Goal: Task Accomplishment & Management: Complete application form

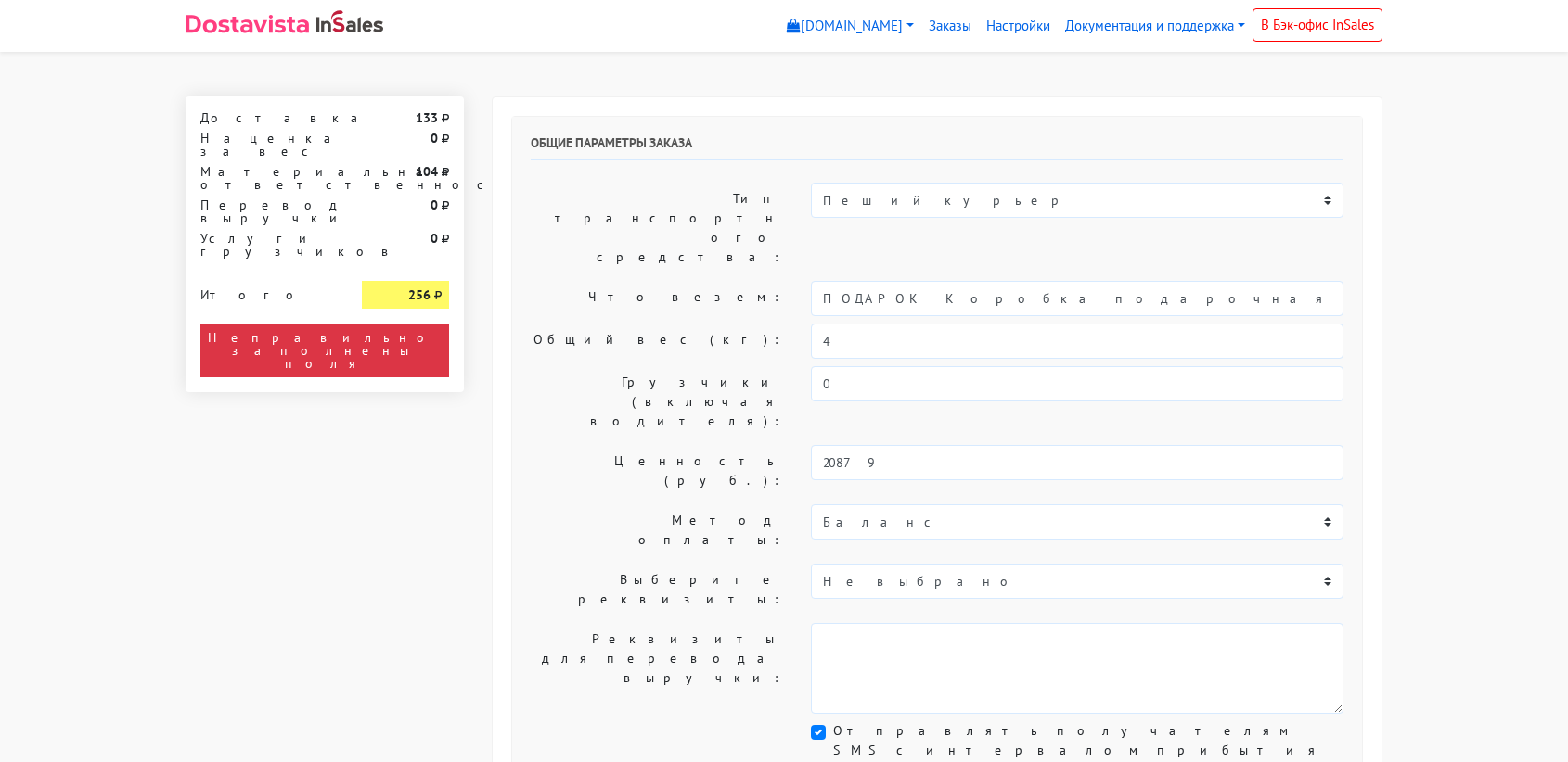
select select "11:00"
select select "21:00"
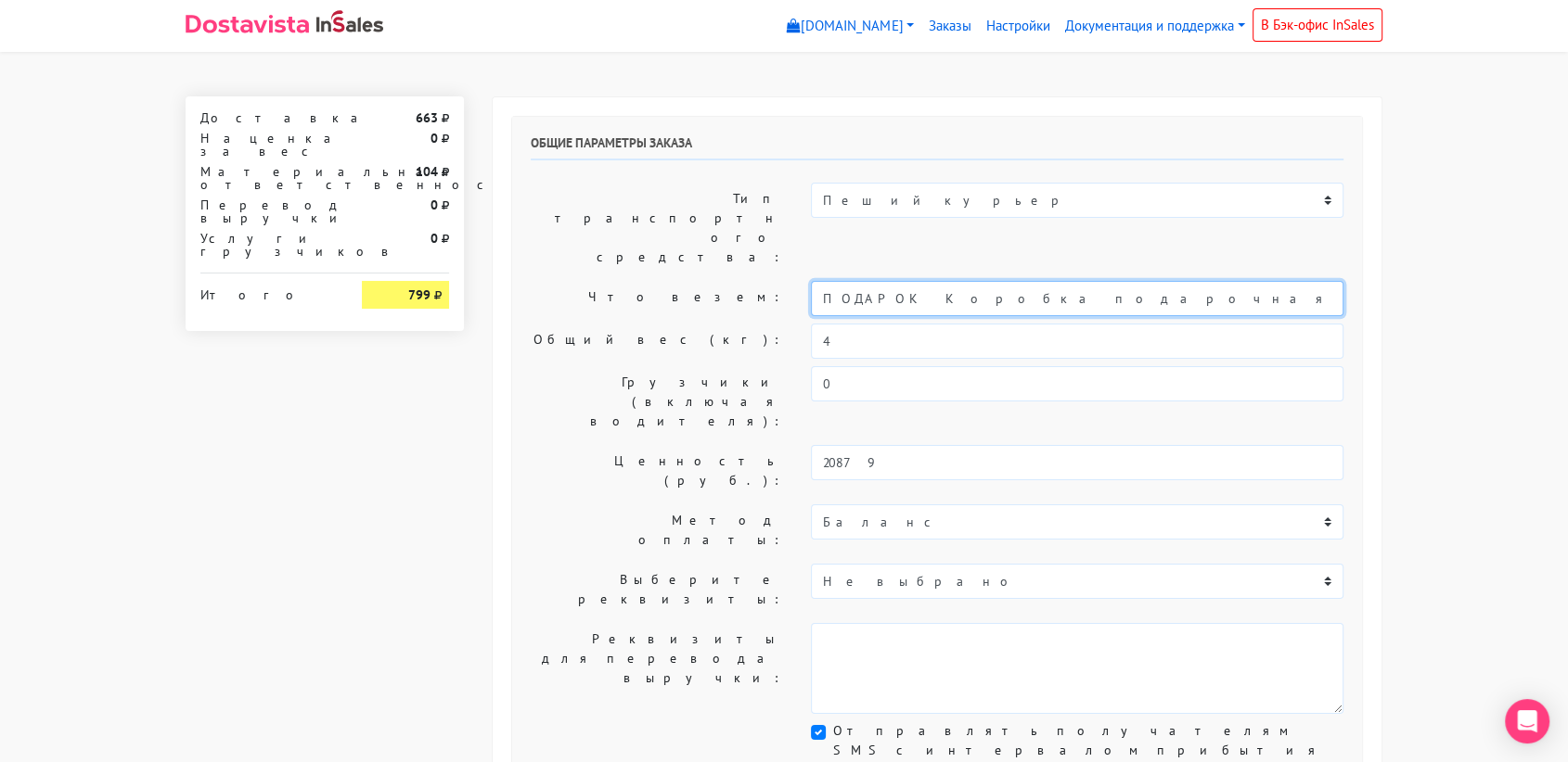
click at [1051, 281] on input "ПОДАРОК Коробка подарочная оранжевая" at bounding box center [1076, 299] width 532 height 35
type input "П"
click at [834, 281] on input "УКрашения" at bounding box center [1076, 299] width 532 height 35
type input "Украшения"
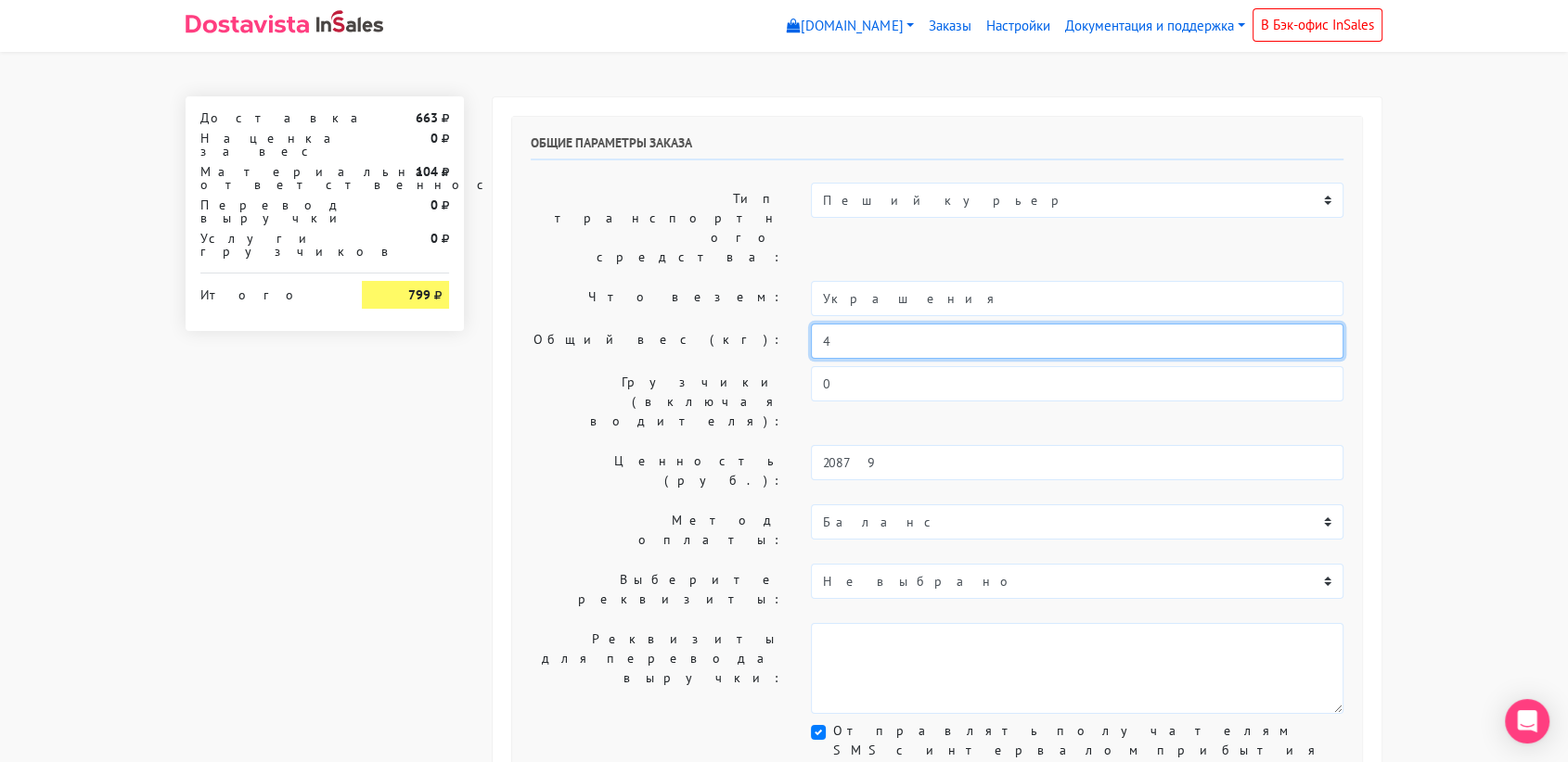
click at [850, 323] on input "4" at bounding box center [1076, 341] width 532 height 35
type input "0,02"
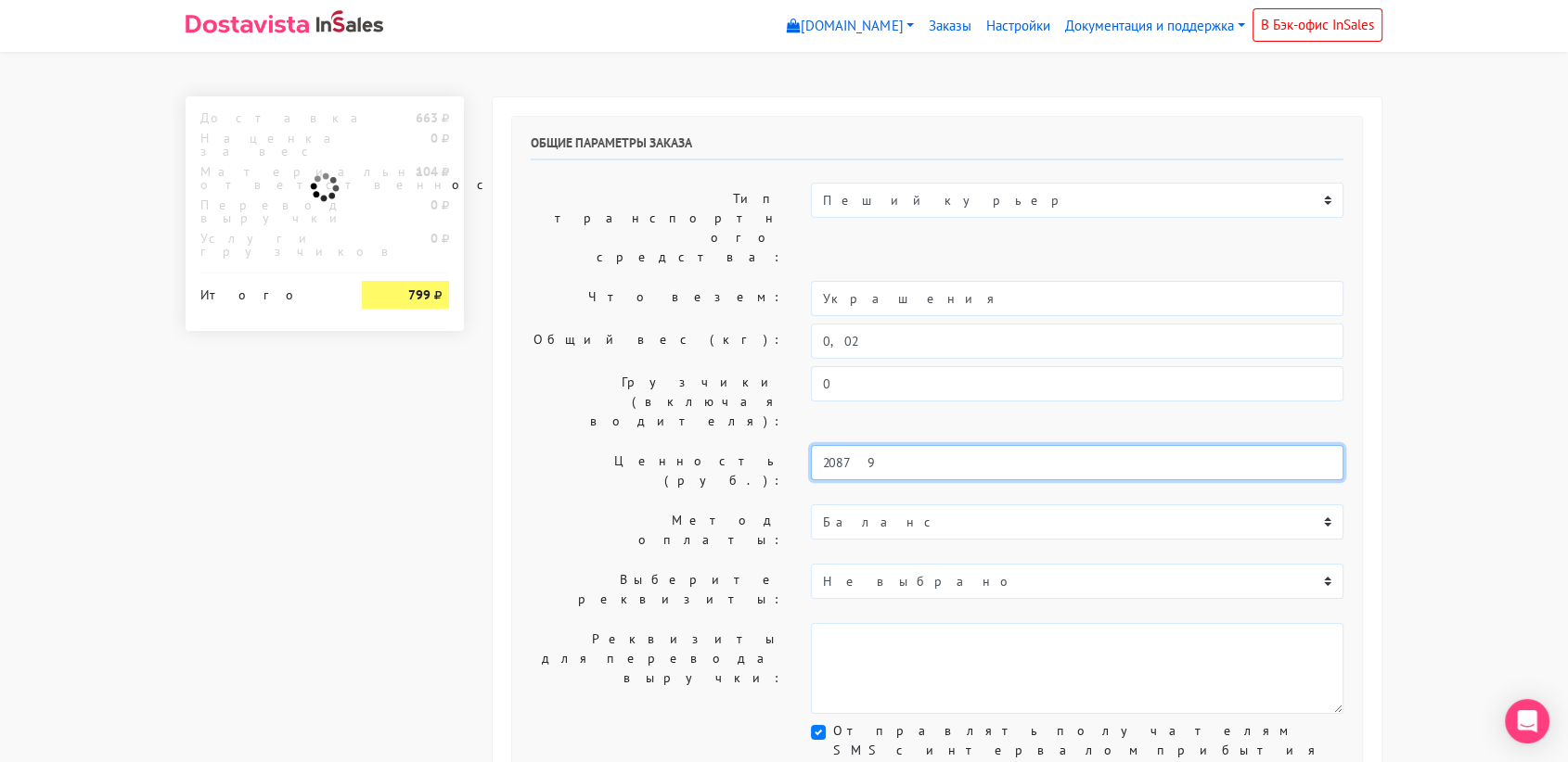
click at [876, 445] on input "20879" at bounding box center [1076, 462] width 532 height 35
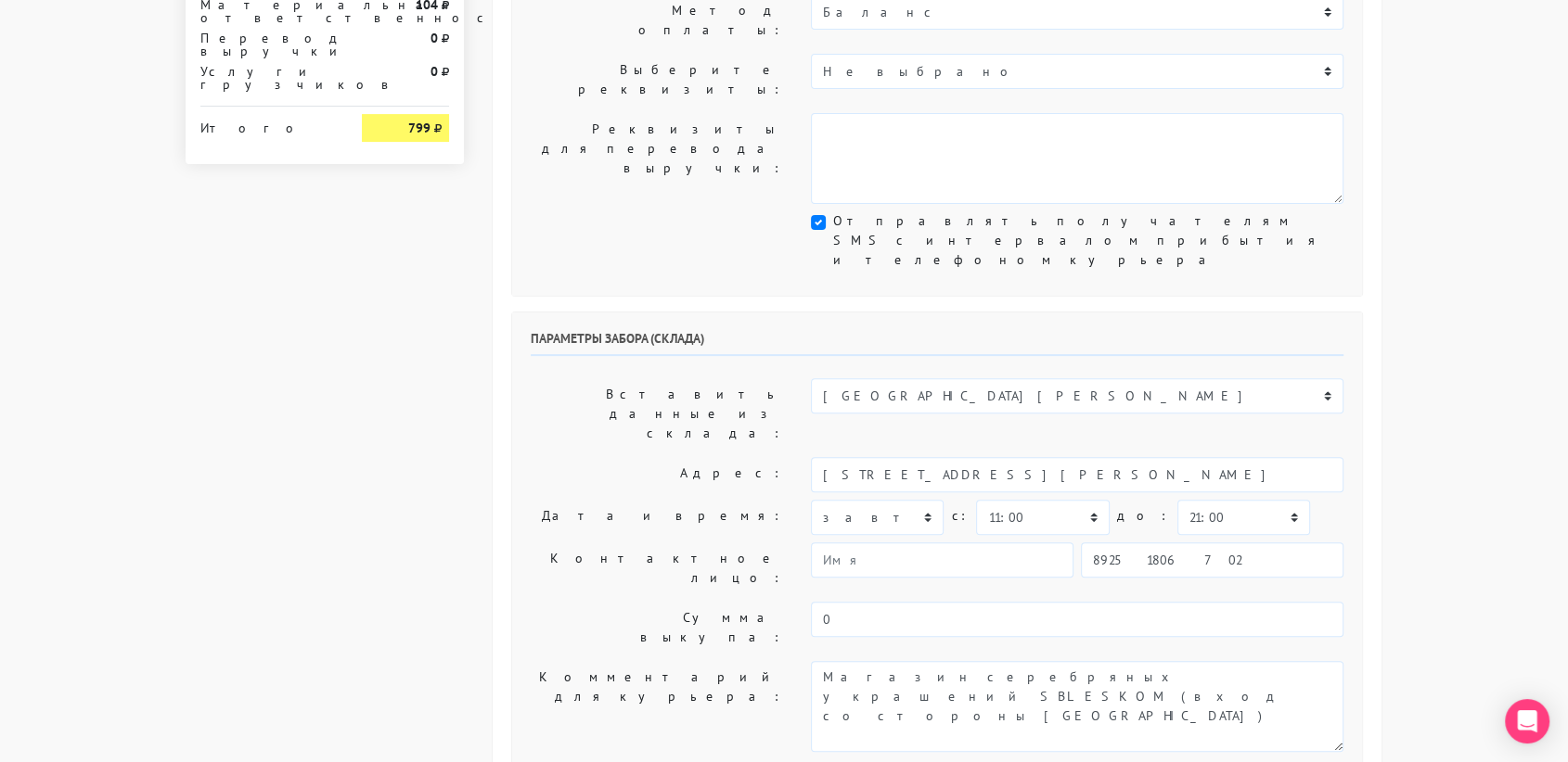
scroll to position [513, 0]
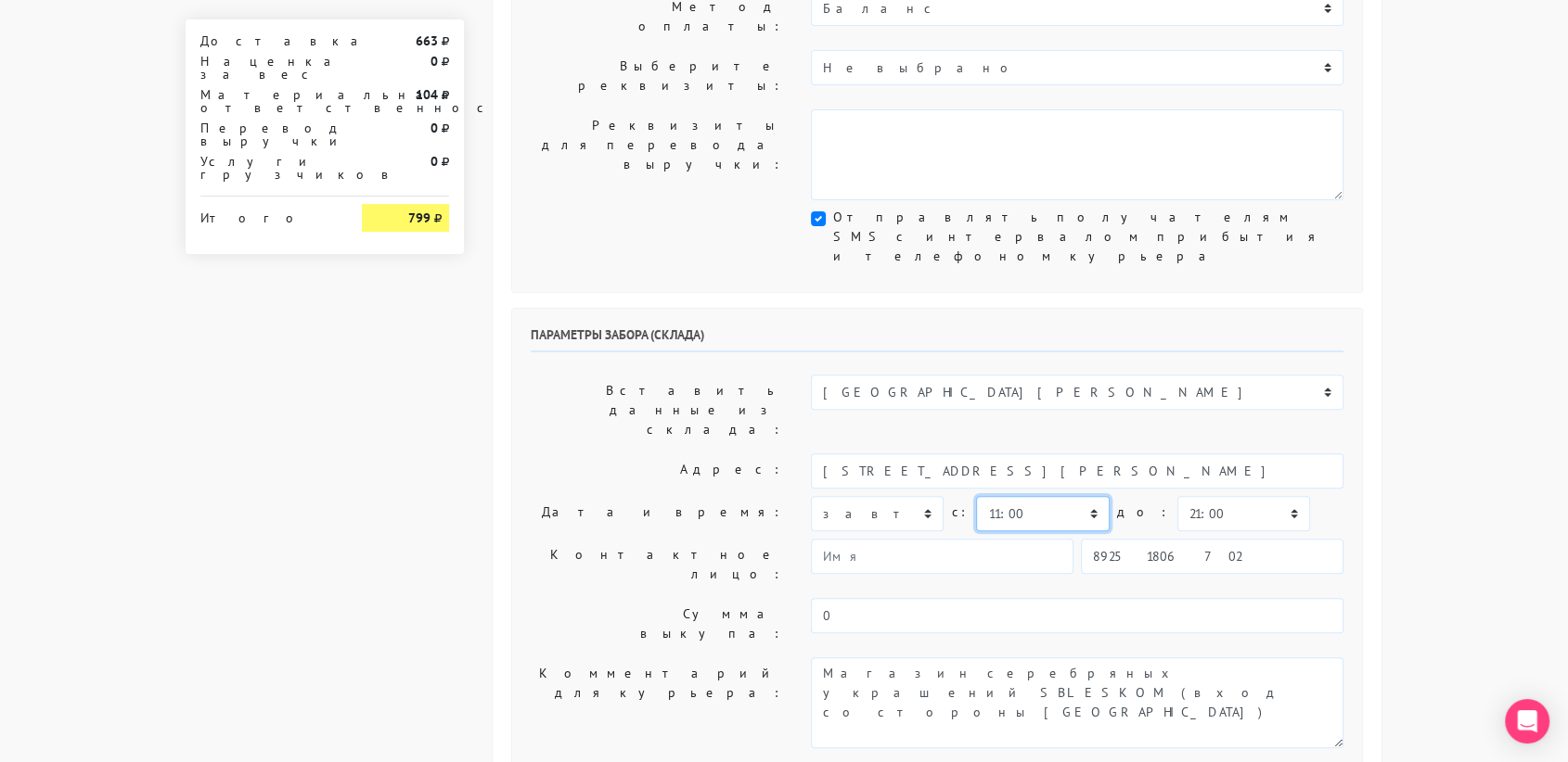
click at [1084, 497] on select "00:00 00:30 01:00 01:30 02:00 02:30 03:00 03:30 04:00 04:30 05:00 05:30 06:00 0…" at bounding box center [1042, 514] width 132 height 35
click at [1082, 497] on select "00:00 00:30 01:00 01:30 02:00 02:30 03:00 03:30 04:00 04:30 05:00 05:30 06:00 0…" at bounding box center [1042, 514] width 132 height 35
select select "17:00"
click at [976, 497] on select "00:00 00:30 01:00 01:30 02:00 02:30 03:00 03:30 04:00 04:30 05:00 05:30 06:00 0…" at bounding box center [1042, 514] width 132 height 35
click at [1200, 497] on select "00:00 00:30 01:00 01:30 02:00 02:30 03:00 03:30 04:00 04:30 05:00 05:30 06:00 0…" at bounding box center [1243, 514] width 132 height 35
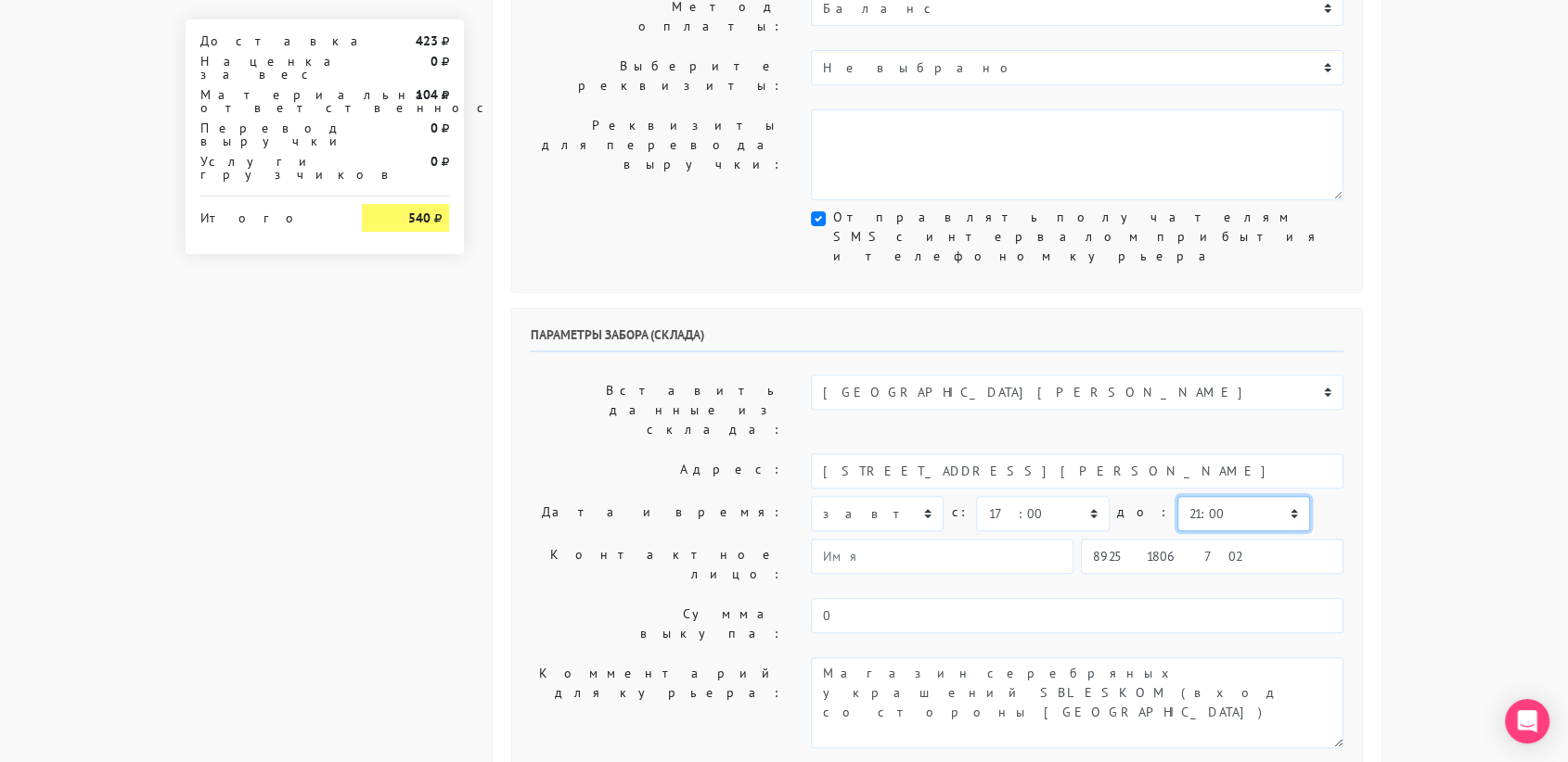
select select "18:00"
click at [1177, 497] on select "00:00 00:30 01:00 01:30 02:00 02:30 03:00 03:30 04:00 04:30 05:00 05:30 06:00 0…" at bounding box center [1243, 514] width 132 height 35
drag, startPoint x: 1192, startPoint y: 348, endPoint x: 982, endPoint y: 359, distance: 210.3
click at [982, 359] on div "Параметры забора (склада) Вставить данные из склада: Склад Москва Склад [GEOGRA…" at bounding box center [937, 541] width 850 height 465
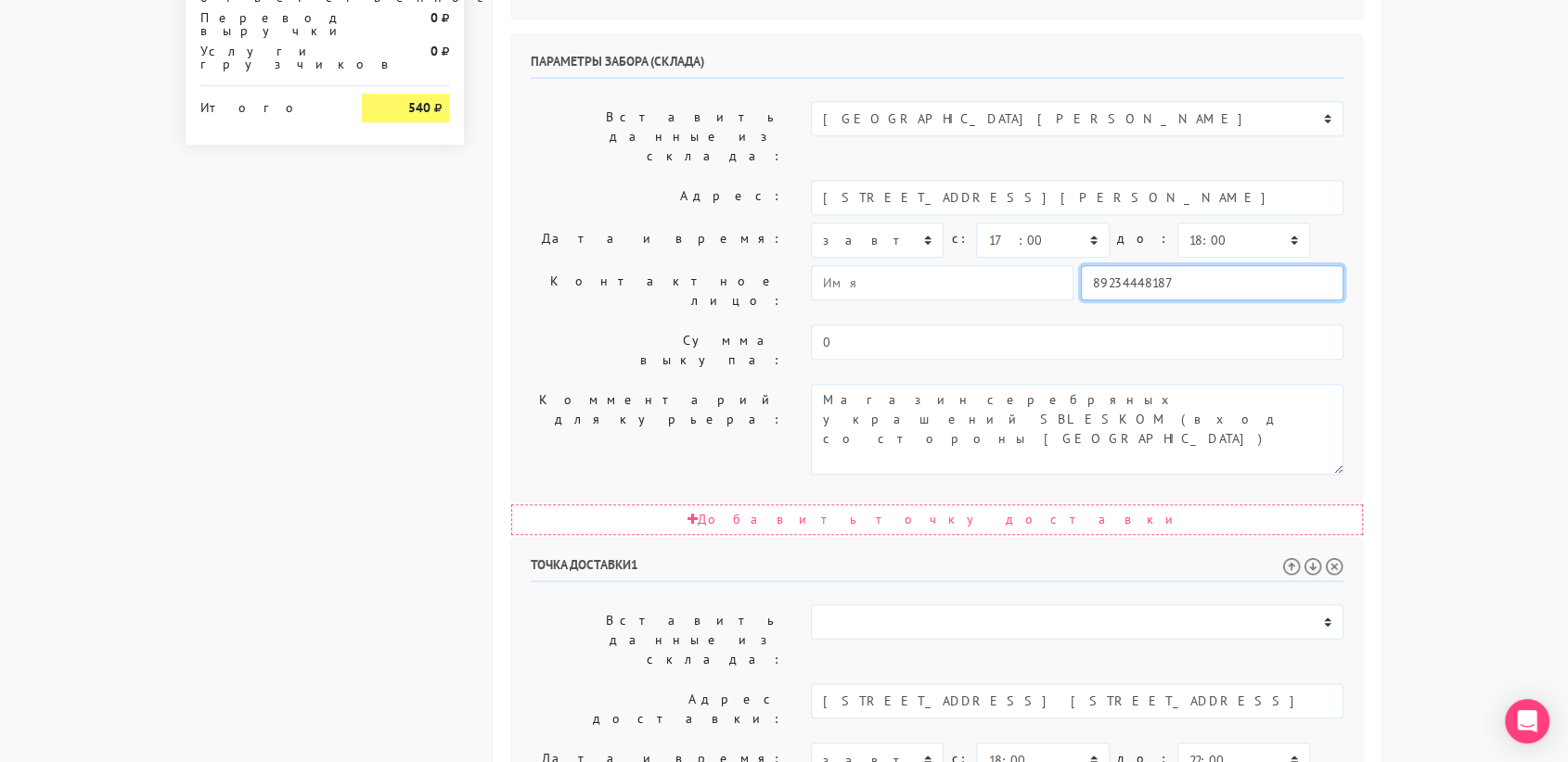
scroll to position [790, 0]
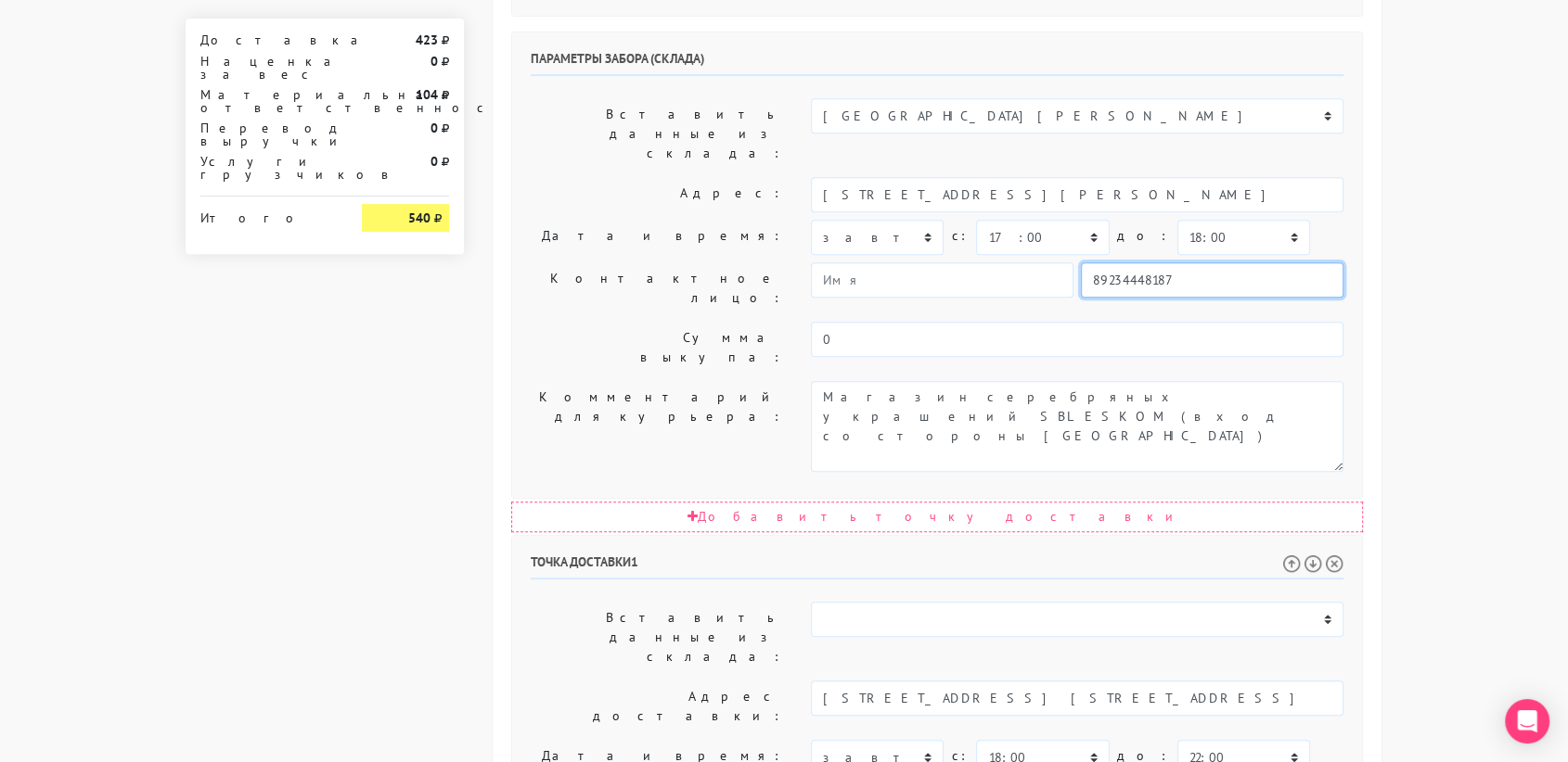
type input "89234448187"
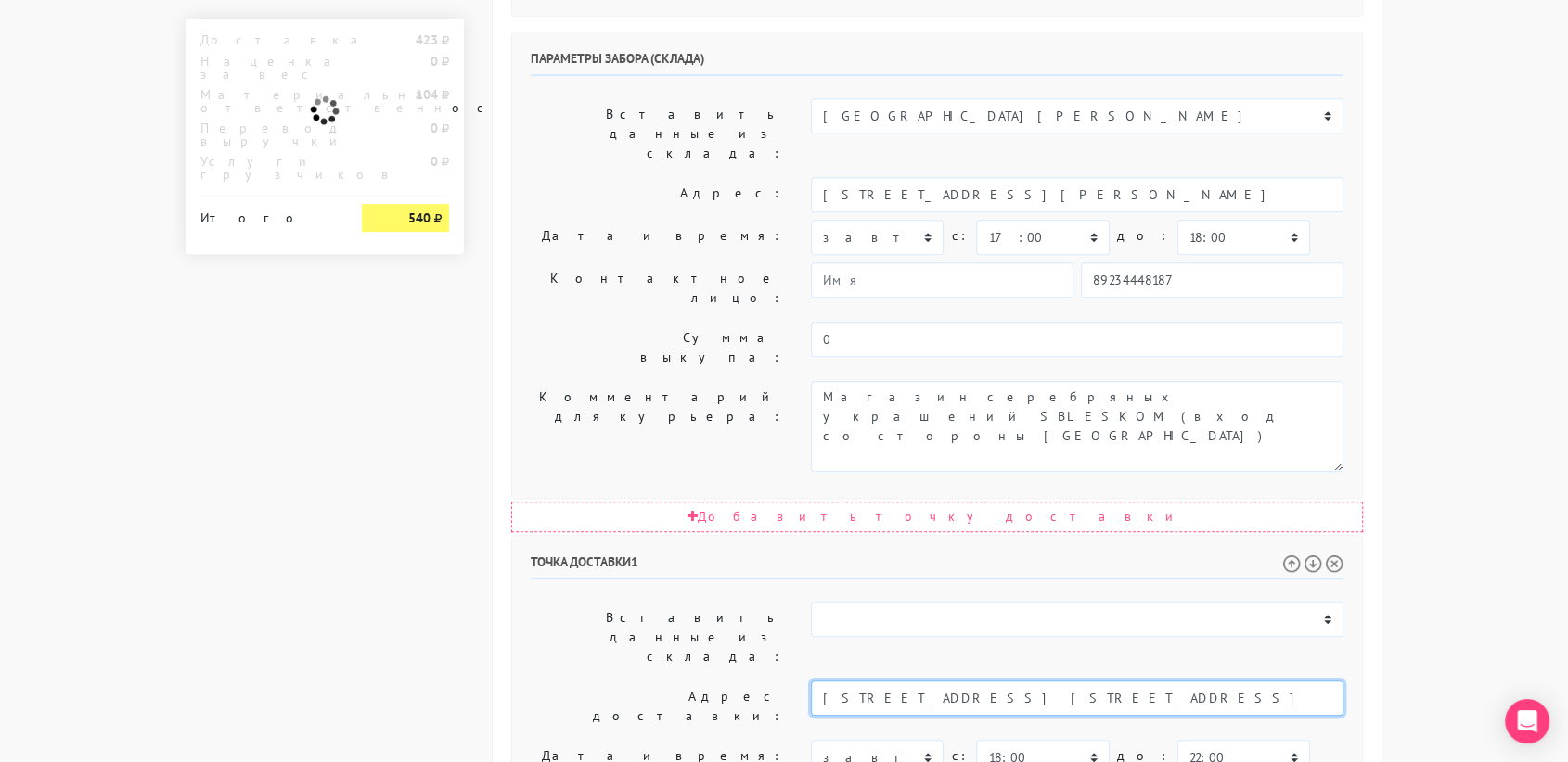
click at [1006, 681] on input "[STREET_ADDRESS] [STREET_ADDRESS]" at bounding box center [1076, 698] width 532 height 35
drag, startPoint x: 1179, startPoint y: 424, endPoint x: 991, endPoint y: 419, distance: 188.1
click at [991, 681] on input "[STREET_ADDRESS] [STREET_ADDRESS]" at bounding box center [1076, 698] width 532 height 35
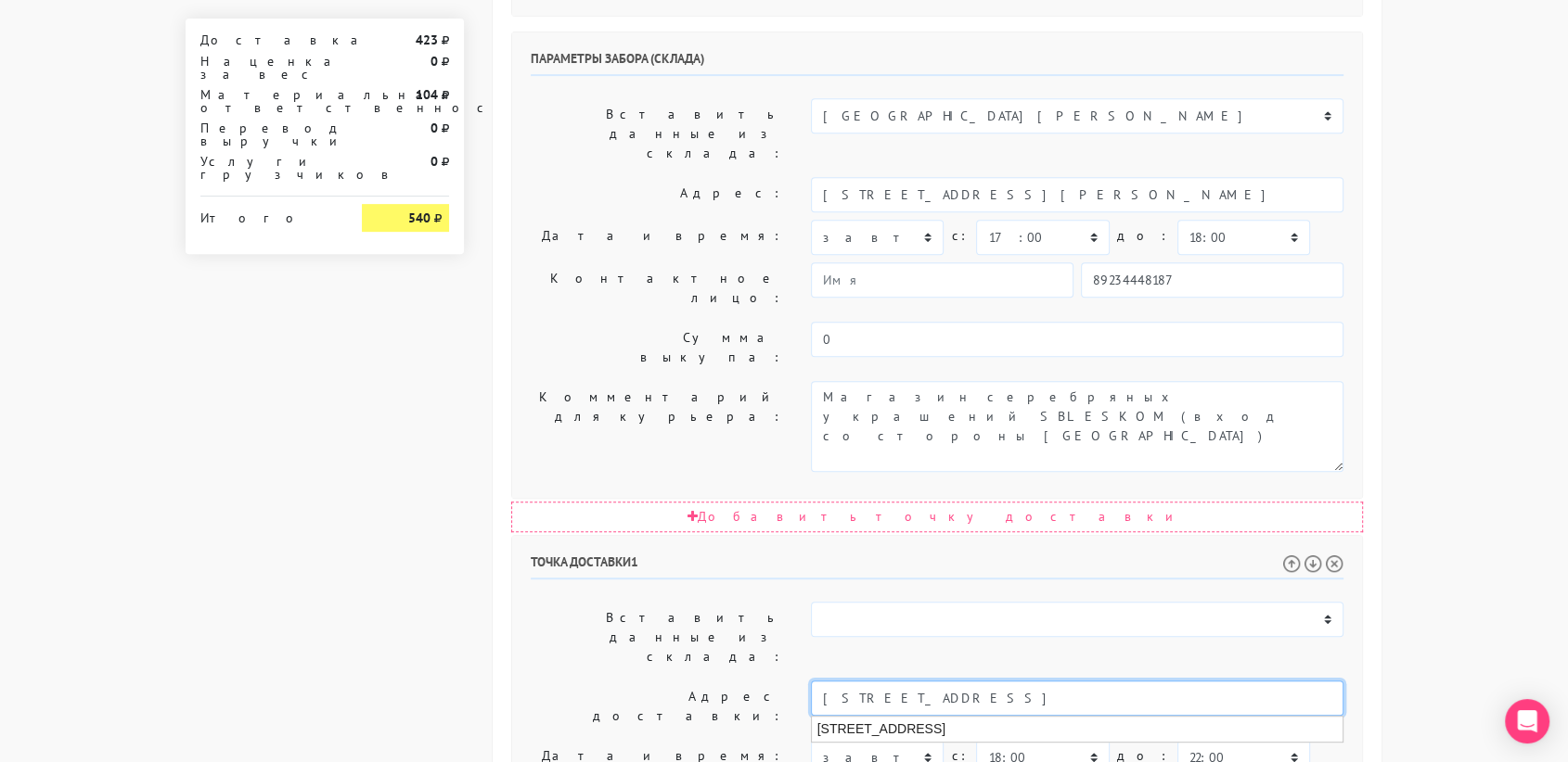
type input "[STREET_ADDRESS]"
click at [1480, 393] on body "[DOMAIN_NAME] [DOMAIN_NAME] Выйти Заказы Настройки 0" at bounding box center [784, 247] width 1568 height 2075
paste textarea ", кв. [STREET_ADDRESS]"
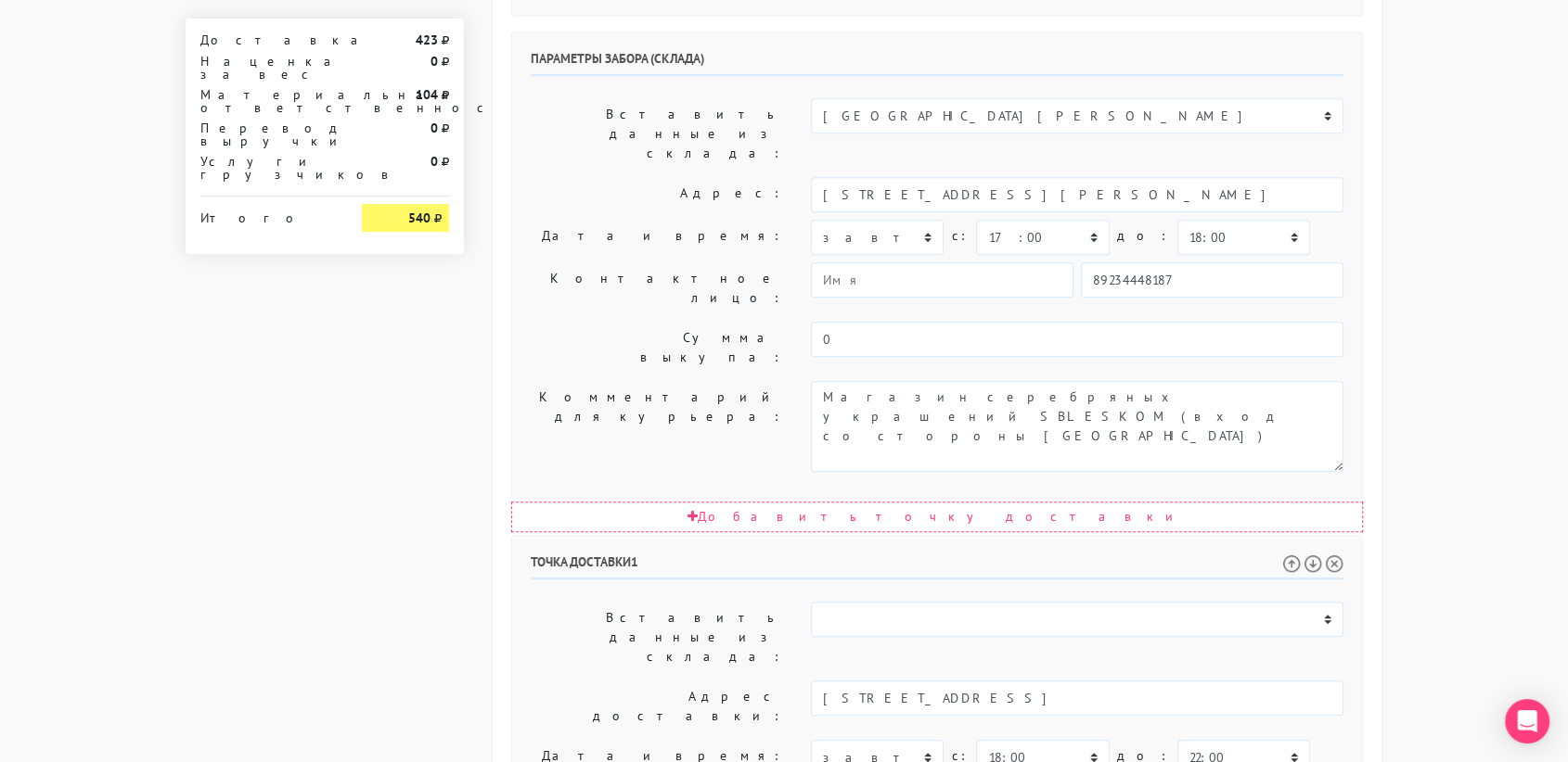
scroll to position [684, 0]
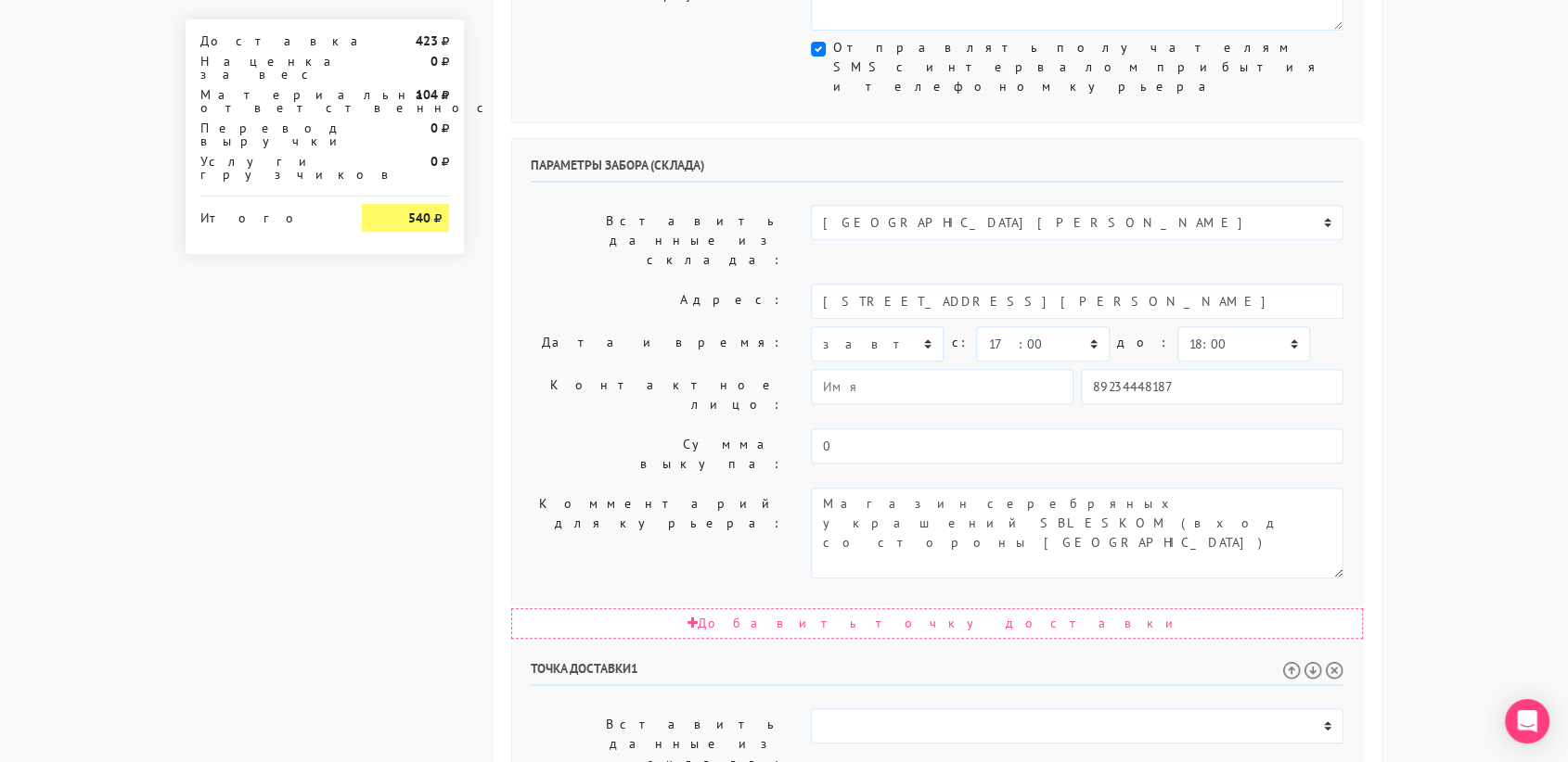
type textarea "Позвонить получателю за 1 час. , кв. [STREET_ADDRESS]"
click at [1228, 326] on select "00:00 00:30 01:00 01:30 02:00 02:30 03:00 03:30 04:00 04:30 05:00 05:30 06:00 0…" at bounding box center [1243, 344] width 132 height 35
select select "17:30"
click at [1177, 326] on select "00:00 00:30 01:00 01:30 02:00 02:30 03:00 03:30 04:00 04:30 05:00 05:30 06:00 0…" at bounding box center [1243, 344] width 132 height 35
click at [1040, 326] on select "00:00 00:30 01:00 01:30 02:00 02:30 03:00 03:30 04:00 04:30 05:00 05:30 06:00 0…" at bounding box center [1042, 344] width 132 height 35
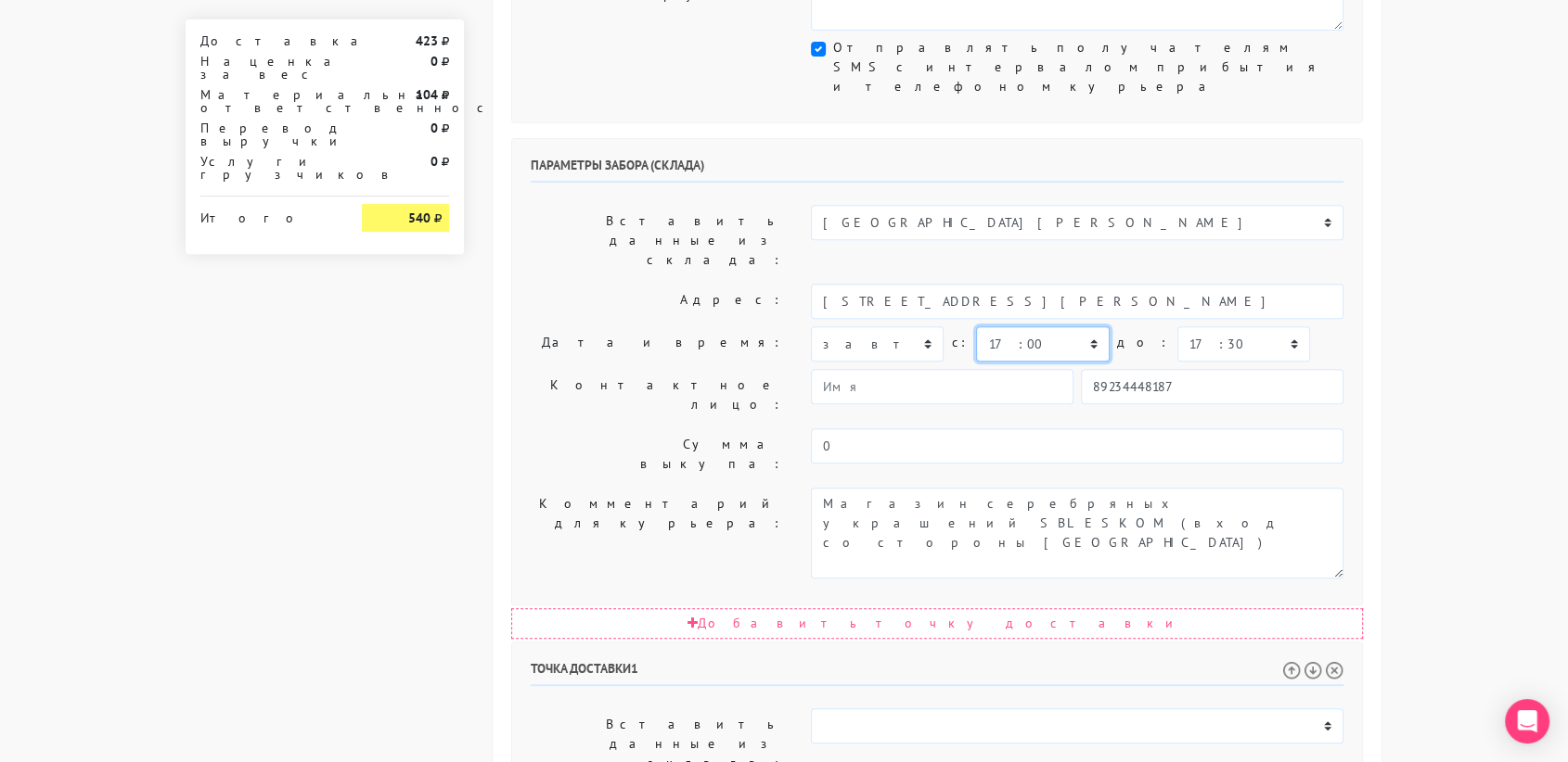
select select "16:30"
click at [976, 326] on select "00:00 00:30 01:00 01:30 02:00 02:30 03:00 03:30 04:00 04:30 05:00 05:30 06:00 0…" at bounding box center [1042, 344] width 132 height 35
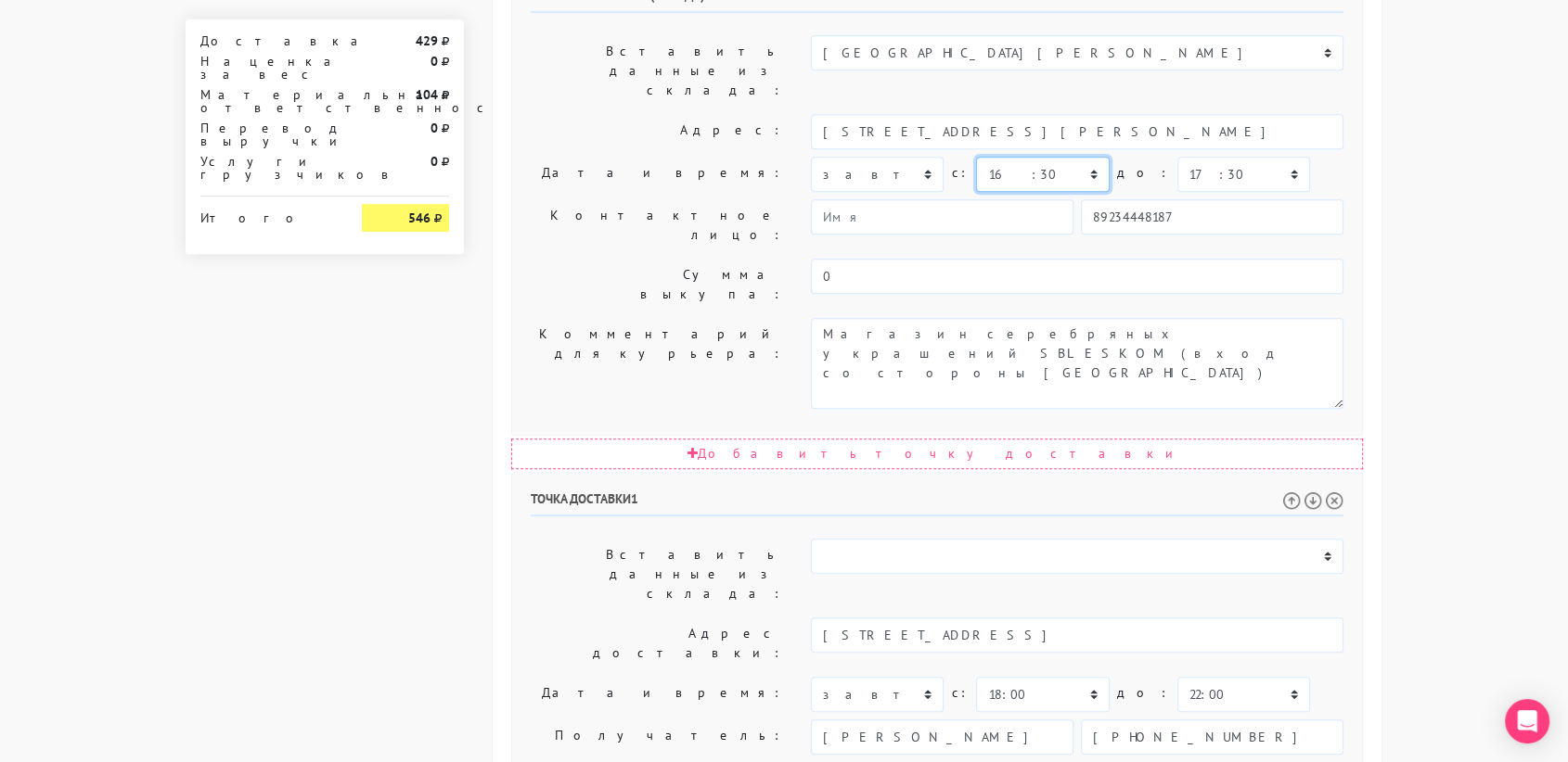
scroll to position [945, 0]
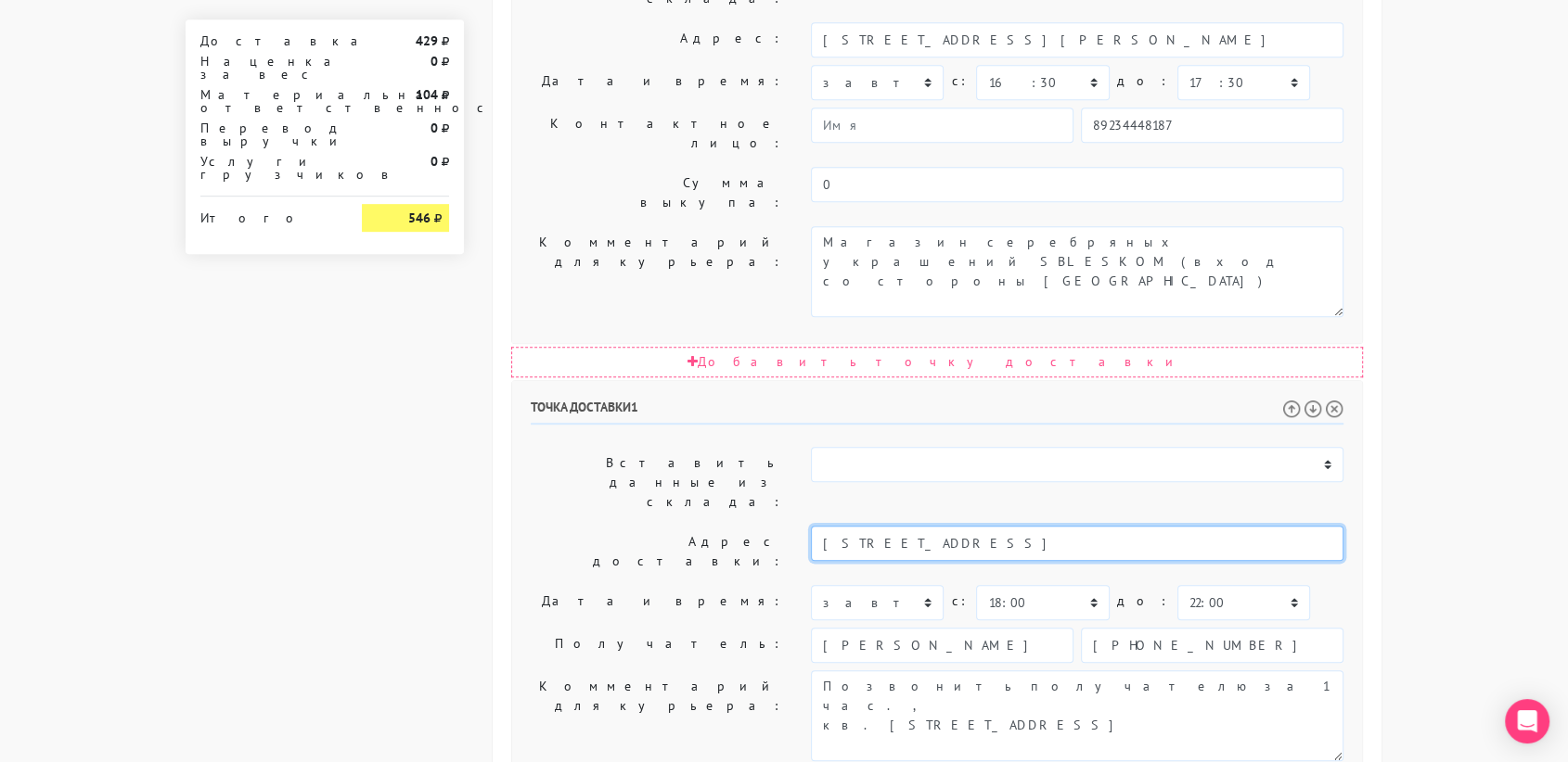
click at [964, 526] on input "[STREET_ADDRESS]" at bounding box center [1076, 544] width 532 height 35
drag, startPoint x: 1141, startPoint y: 265, endPoint x: 994, endPoint y: 268, distance: 147.0
click at [994, 526] on input "[STREET_ADDRESS] [STREET_ADDRESS]" at bounding box center [1076, 544] width 532 height 35
type input "[STREET_ADDRESS]"
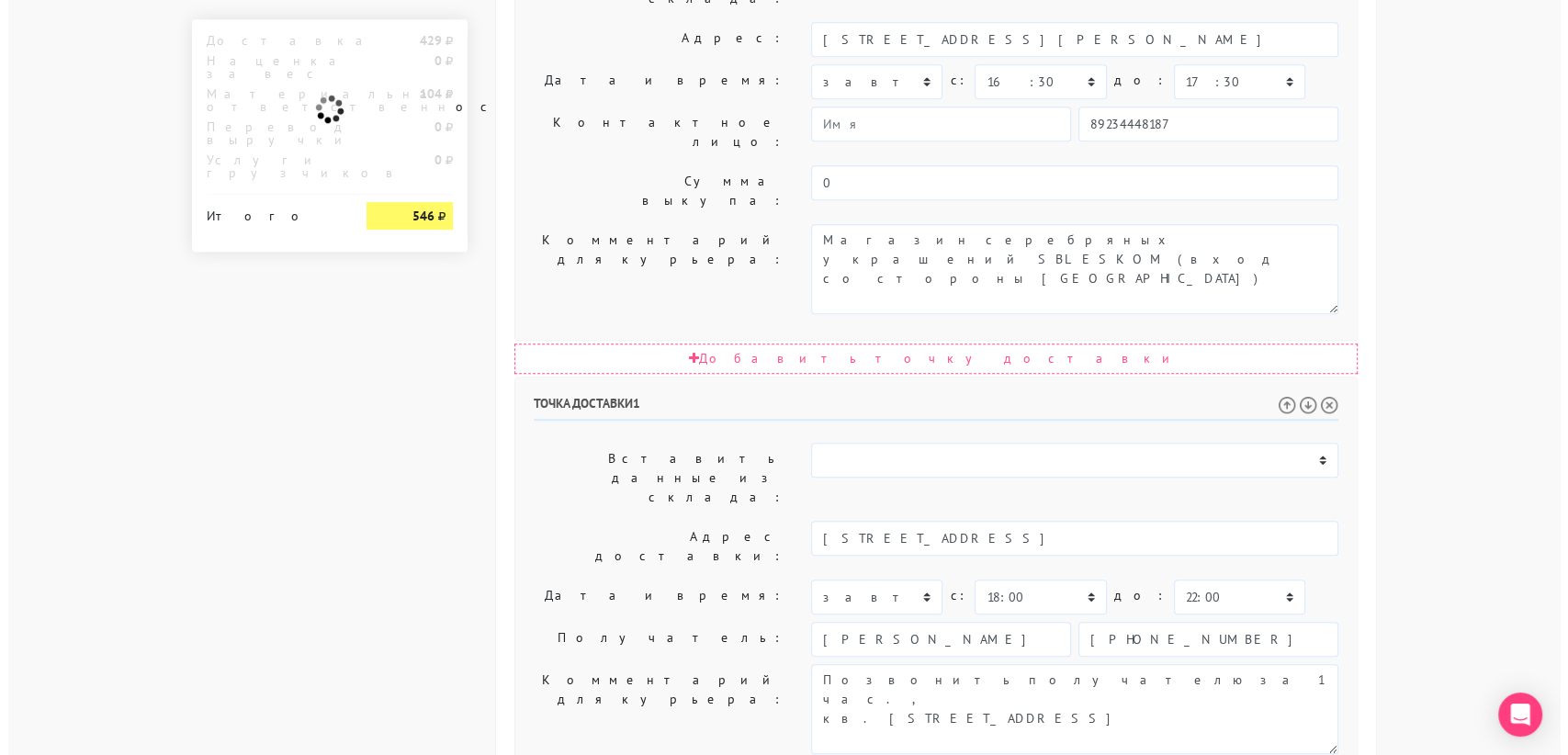
scroll to position [0, 0]
